Goal: Navigation & Orientation: Find specific page/section

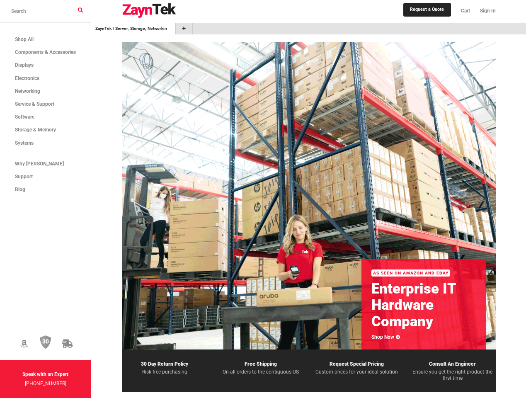
click at [28, 340] on icon at bounding box center [23, 344] width 7 height 9
click at [51, 336] on img at bounding box center [46, 343] width 12 height 14
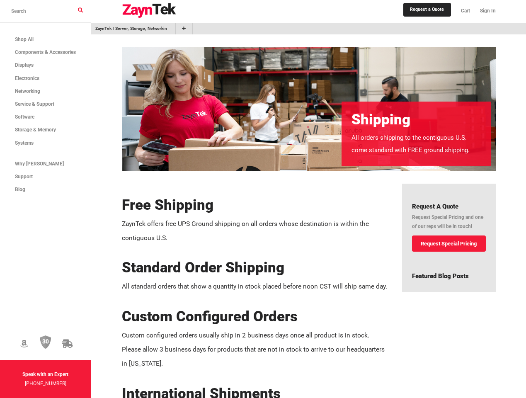
click at [73, 340] on icon at bounding box center [67, 344] width 11 height 9
click at [158, 12] on img at bounding box center [149, 10] width 55 height 15
